Goal: Check status: Verify the current state of an ongoing process or item

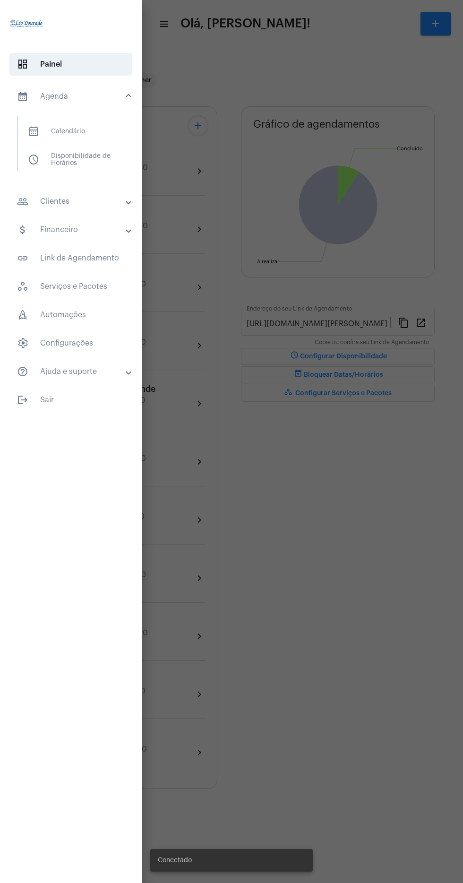
click at [40, 126] on span "calendar_month_outlined Calendário" at bounding box center [70, 131] width 100 height 23
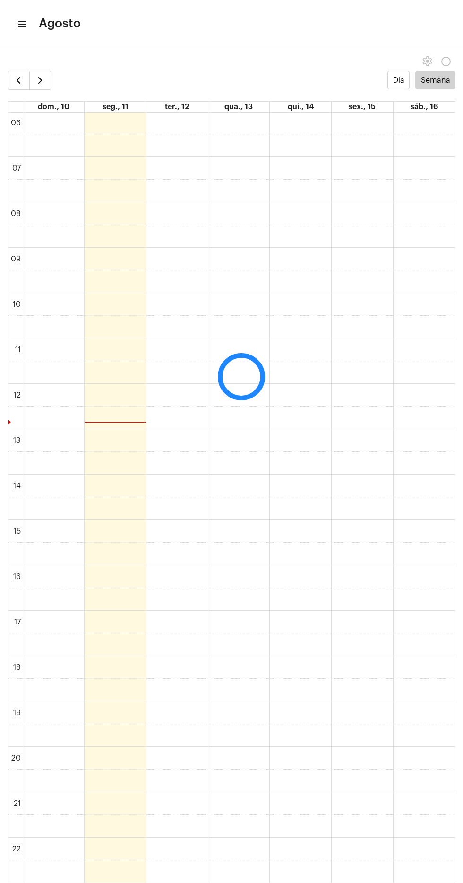
click at [26, 25] on mat-toolbar-row "menu Agosto add Novo Agendamento" at bounding box center [231, 24] width 463 height 30
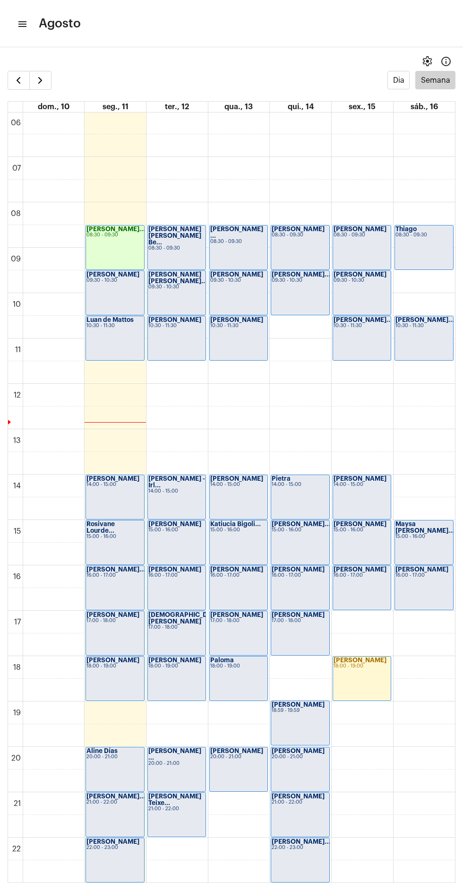
click at [26, 25] on mat-icon "menu" at bounding box center [21, 23] width 9 height 11
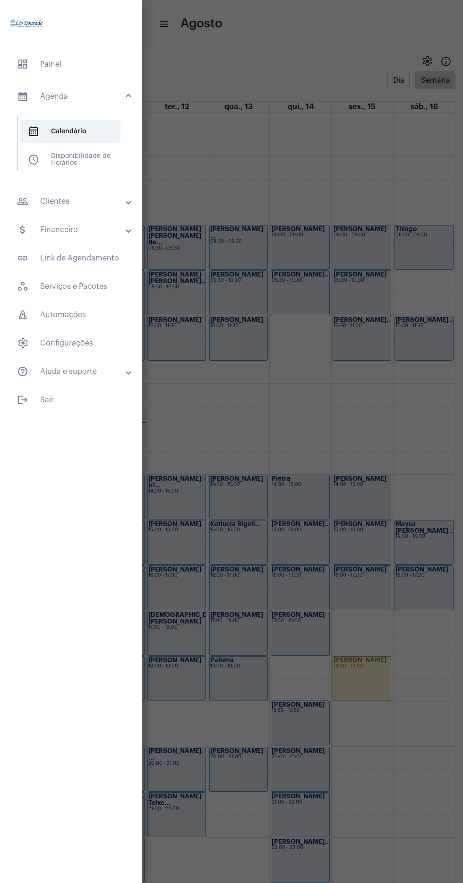
click at [52, 201] on mat-panel-title "people_outline Clientes" at bounding box center [72, 201] width 110 height 11
click at [69, 155] on span "people_outline Meus Clientes" at bounding box center [70, 161] width 100 height 23
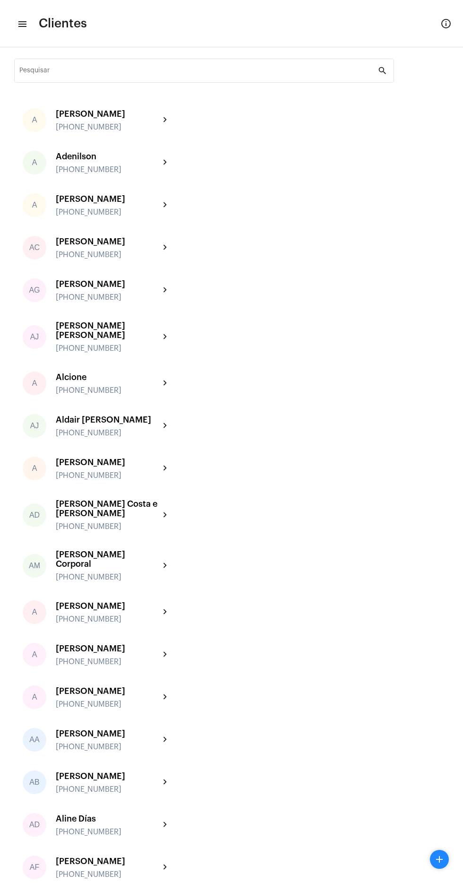
click at [181, 60] on div "Pesquisar" at bounding box center [198, 70] width 359 height 26
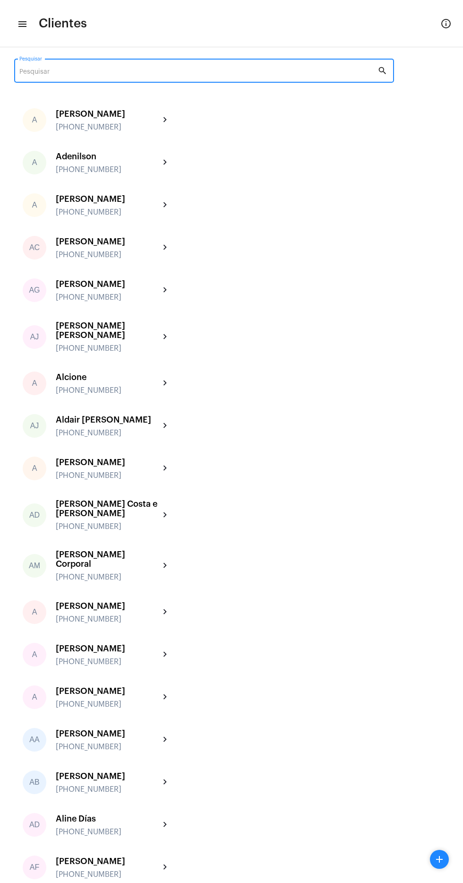
click at [79, 69] on input "Pesquisar" at bounding box center [198, 73] width 359 height 8
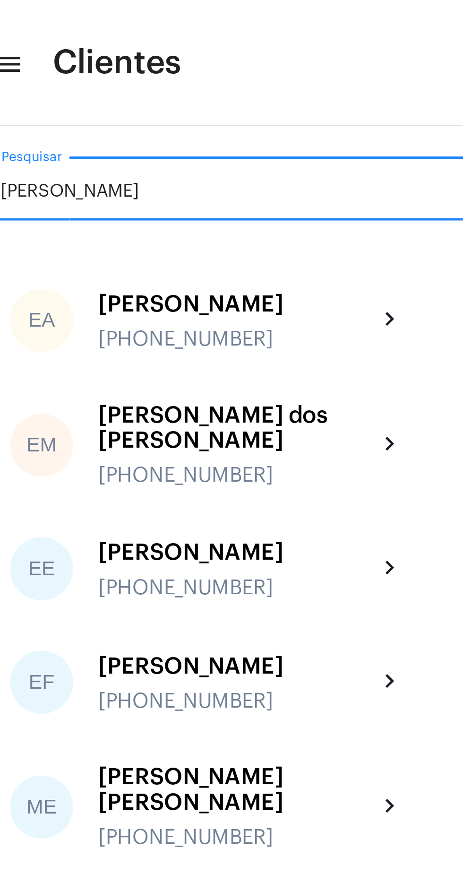
type input "[PERSON_NAME]"
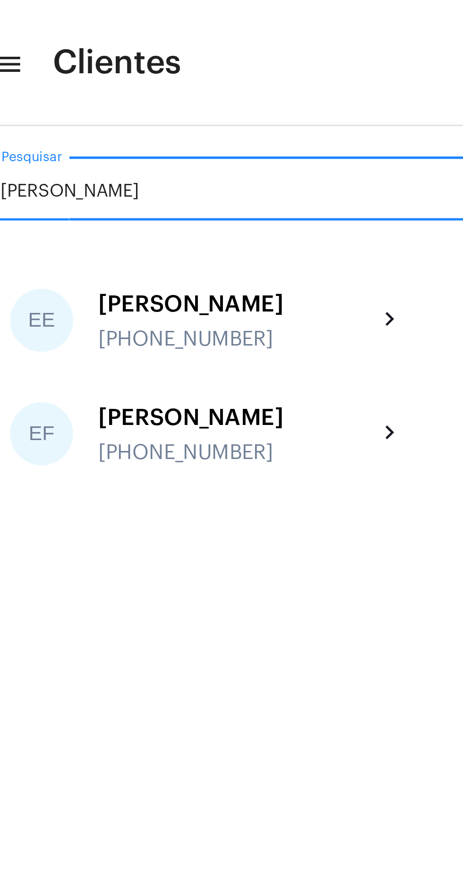
click at [144, 117] on div "[PERSON_NAME]" at bounding box center [108, 113] width 104 height 9
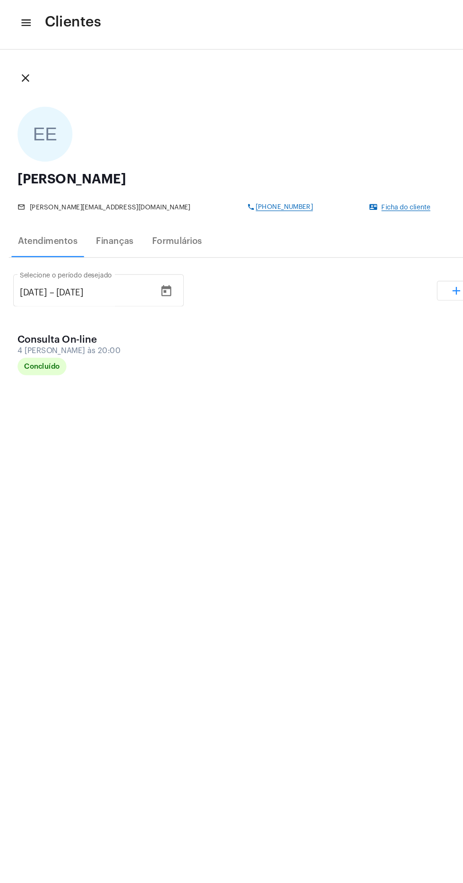
click at [147, 254] on icon "Open calendar" at bounding box center [143, 254] width 9 height 9
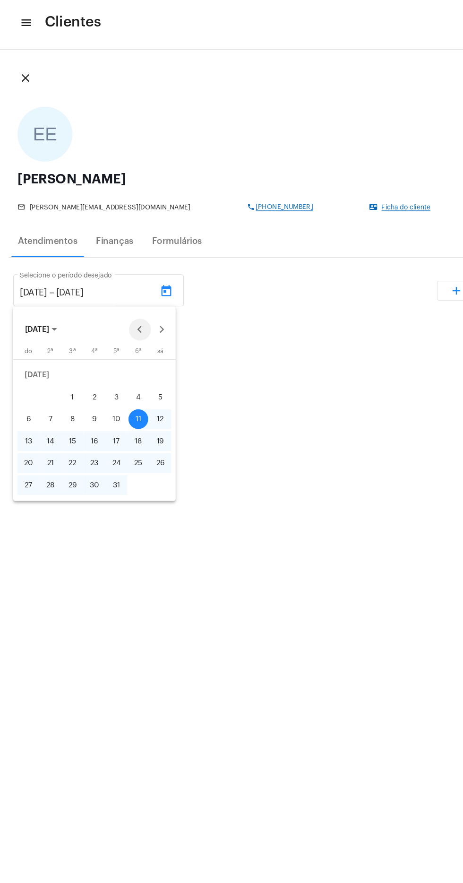
click at [121, 288] on button "Previous month" at bounding box center [120, 288] width 19 height 19
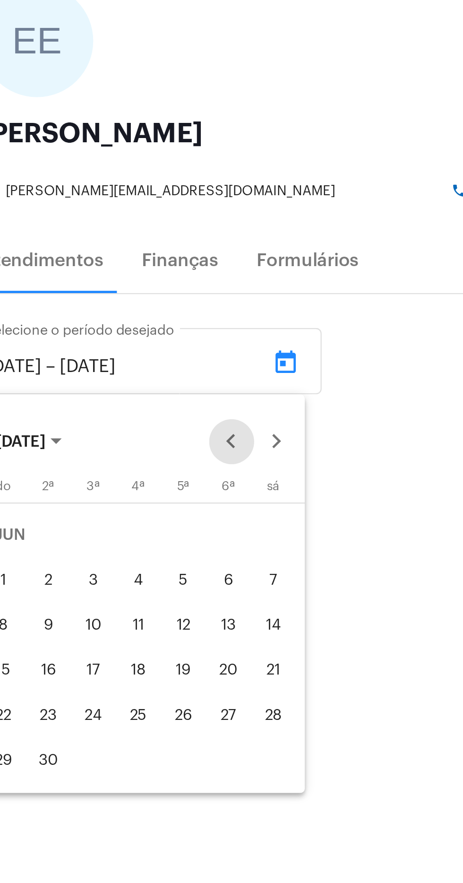
click at [81, 240] on div at bounding box center [231, 441] width 463 height 883
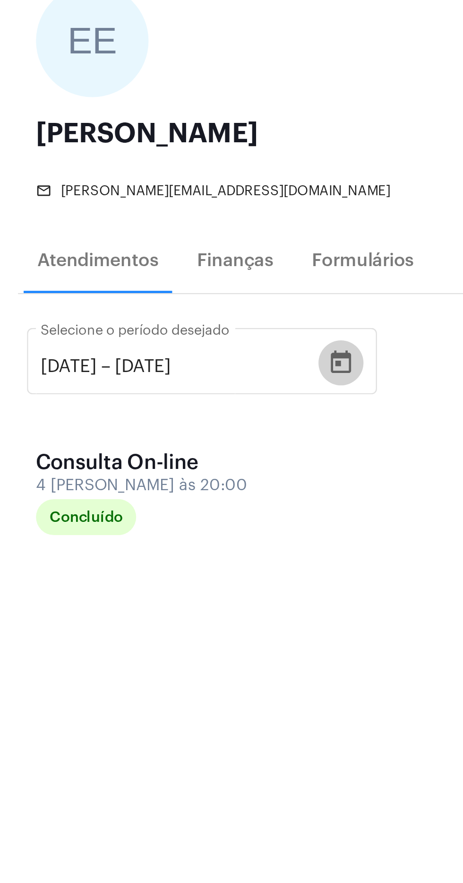
click at [147, 256] on icon "Open calendar" at bounding box center [143, 254] width 9 height 9
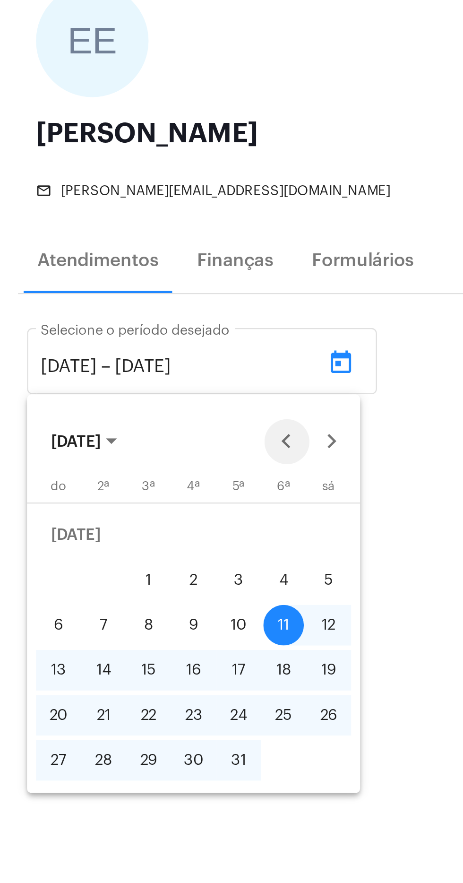
click at [125, 286] on button "Previous month" at bounding box center [120, 288] width 19 height 19
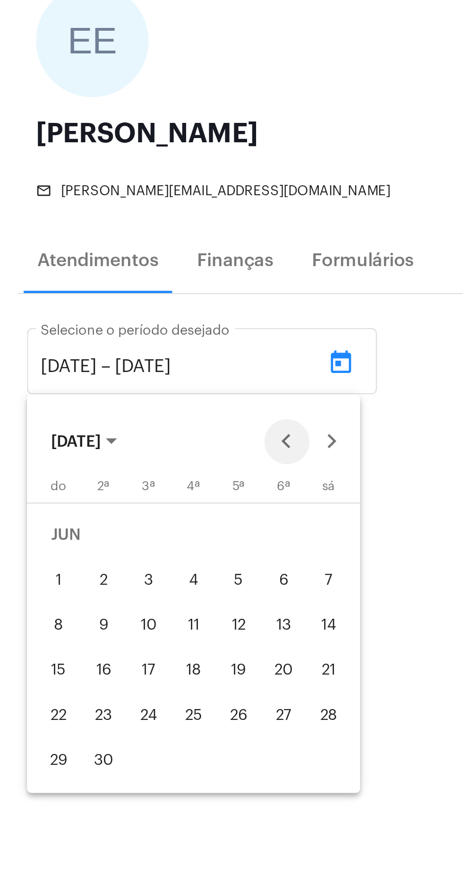
click at [118, 288] on button "Previous month" at bounding box center [120, 288] width 19 height 19
click at [120, 290] on button "Previous month" at bounding box center [120, 288] width 19 height 19
click at [118, 286] on button "Previous month" at bounding box center [120, 288] width 19 height 19
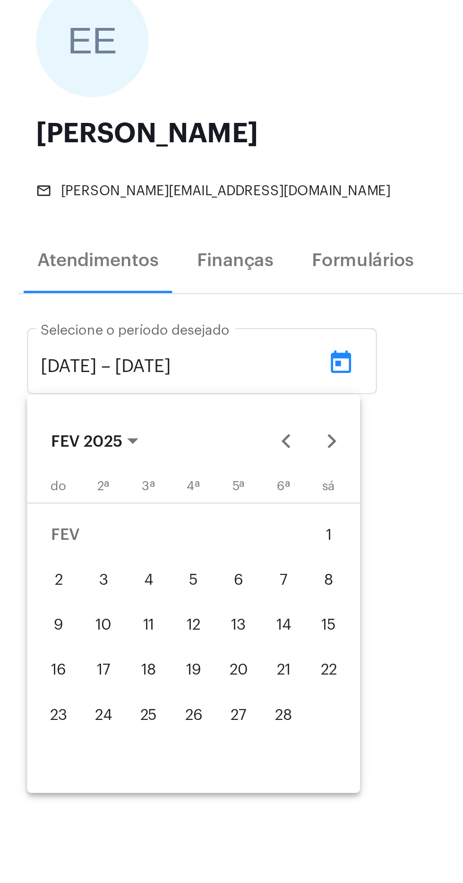
click at [136, 327] on div "1" at bounding box center [137, 327] width 17 height 17
type input "[DATE]"
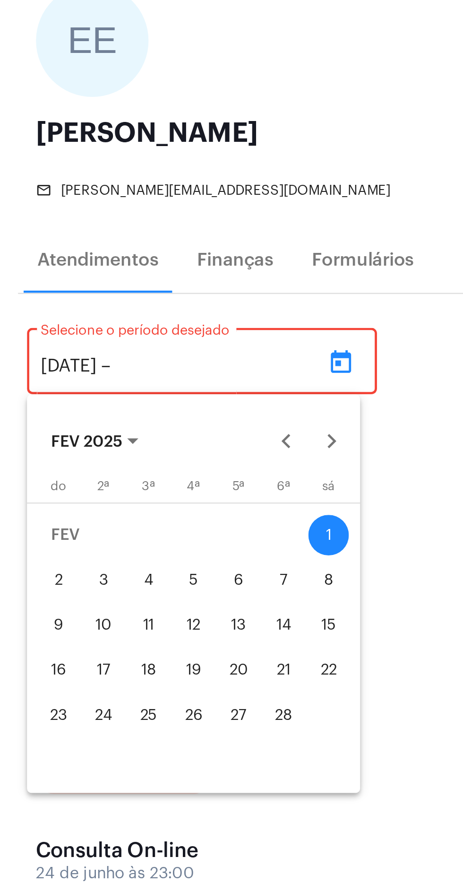
click at [152, 257] on div at bounding box center [231, 441] width 463 height 883
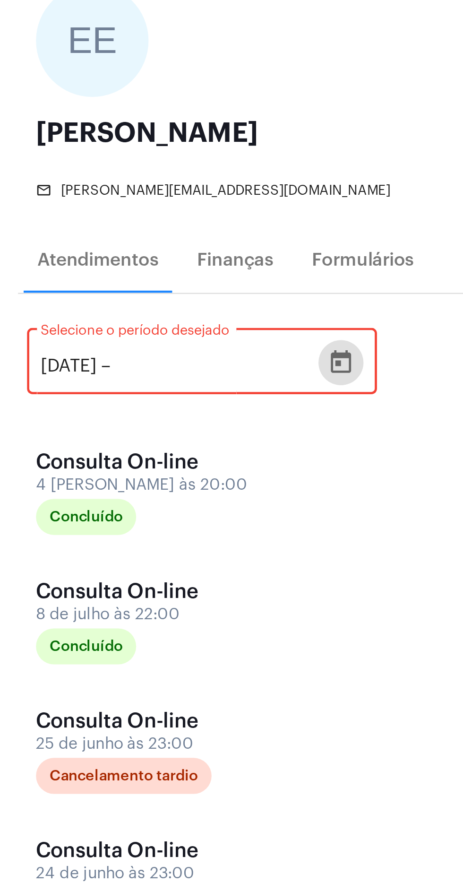
click at [105, 256] on input "text" at bounding box center [76, 256] width 57 height 9
